Goal: Task Accomplishment & Management: Complete application form

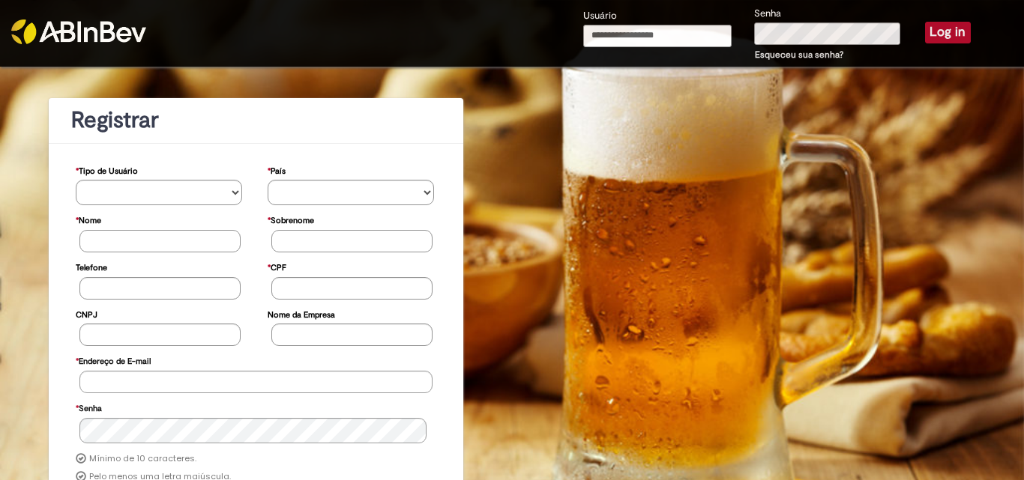
click at [618, 34] on input "Usuário" at bounding box center [657, 36] width 148 height 22
type input "**********"
